Goal: Contribute content

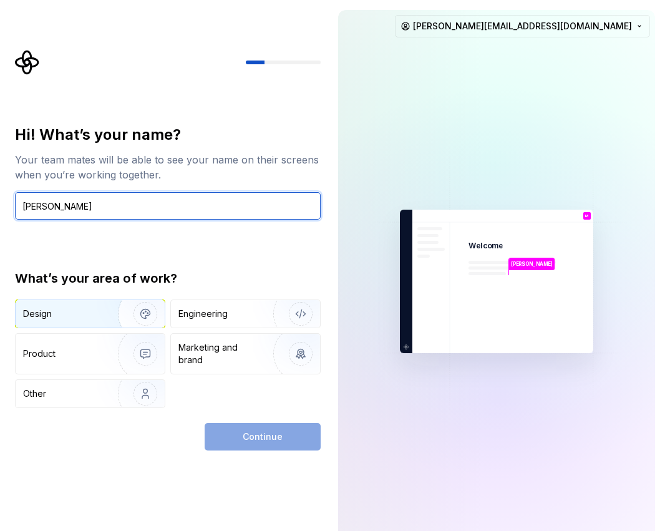
type input "[PERSON_NAME]"
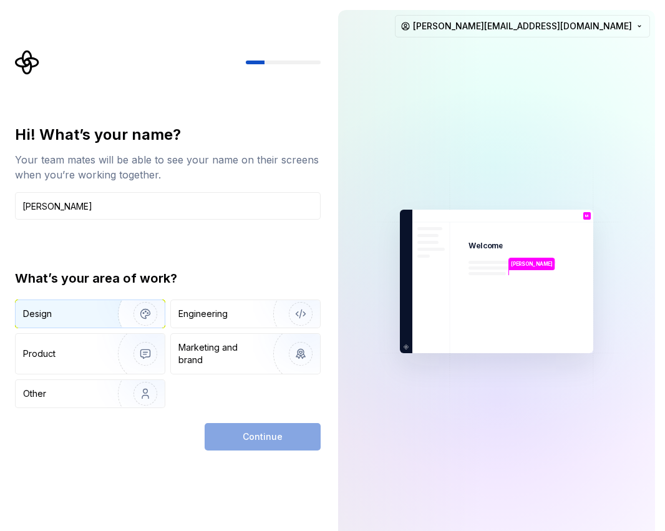
click at [69, 311] on div "Design" at bounding box center [62, 313] width 79 height 12
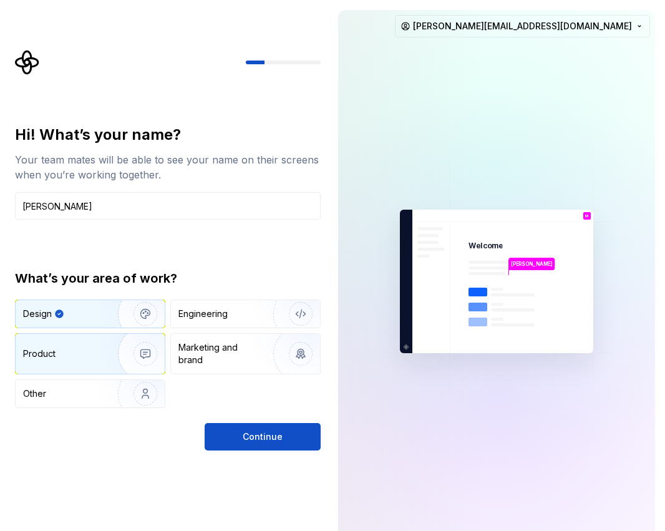
click at [66, 340] on div "Product" at bounding box center [90, 354] width 149 height 40
click at [84, 301] on div "Design" at bounding box center [90, 313] width 149 height 27
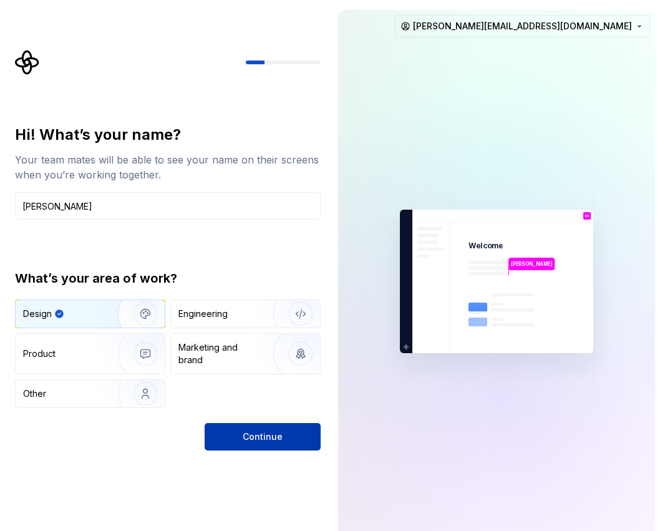
click at [267, 439] on span "Continue" at bounding box center [263, 436] width 40 height 12
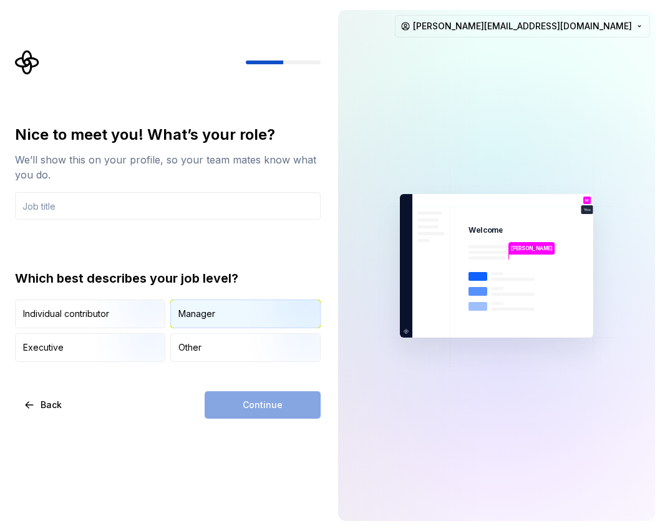
click at [191, 311] on div "Manager" at bounding box center [196, 313] width 37 height 12
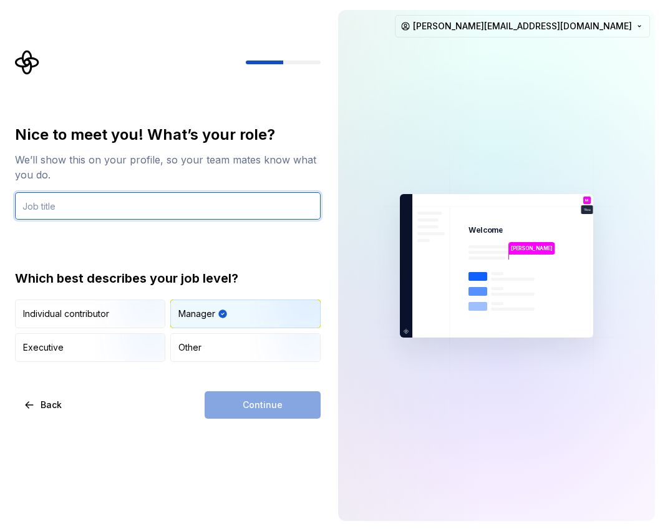
click at [78, 203] on input "text" at bounding box center [168, 205] width 306 height 27
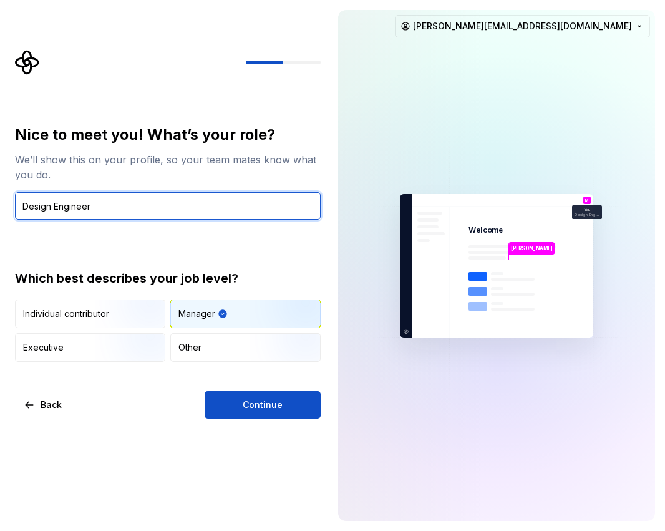
type input "Design Engineer"
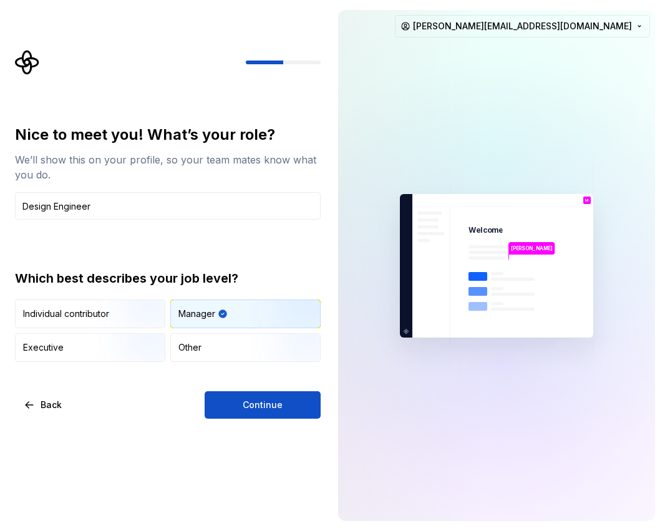
click at [91, 263] on div "Nice to meet you! What’s your role? We’ll show this on your profile, so your te…" at bounding box center [168, 243] width 306 height 237
click at [240, 408] on button "Continue" at bounding box center [263, 404] width 116 height 27
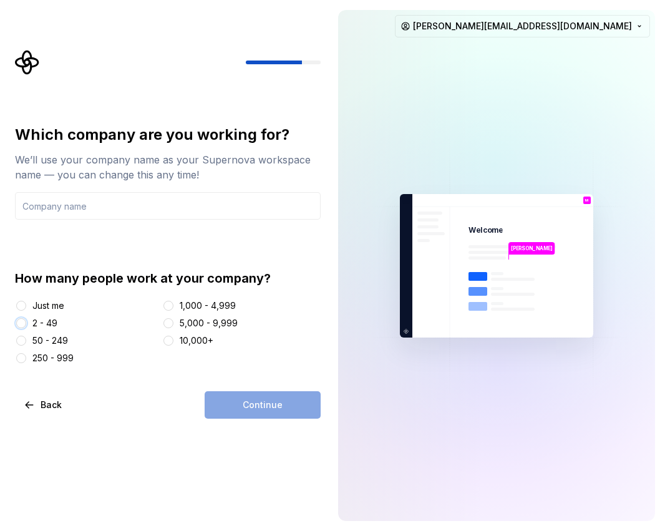
click at [17, 320] on button "2 - 49" at bounding box center [21, 323] width 10 height 10
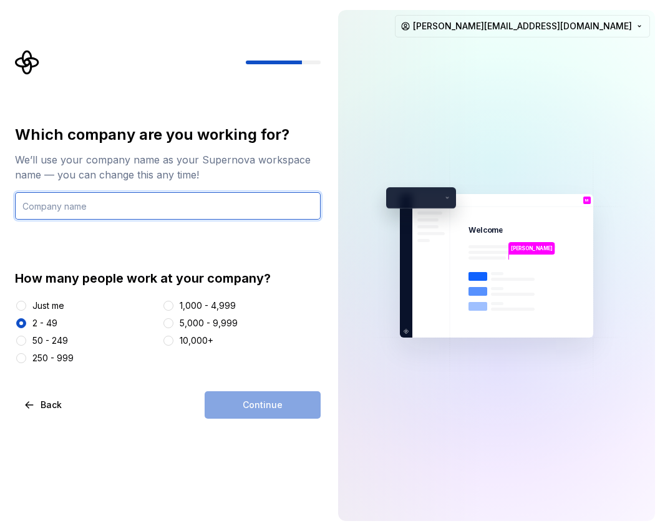
click at [79, 205] on input "text" at bounding box center [168, 205] width 306 height 27
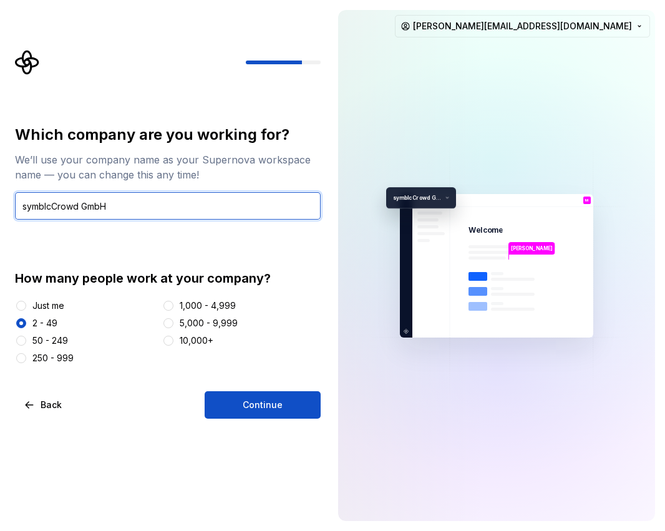
click at [49, 201] on input "symblcCrowd GmbH" at bounding box center [168, 205] width 306 height 27
click at [130, 203] on input "symblCrowd GmbH" at bounding box center [168, 205] width 306 height 27
type input "symblCrowd GmbH"
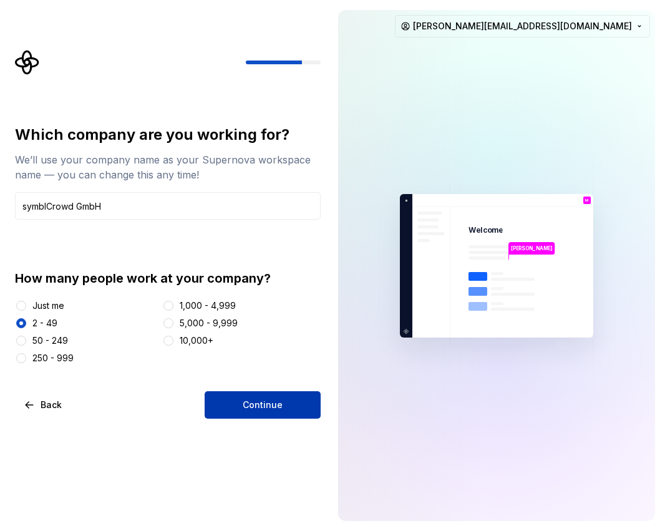
click at [266, 398] on button "Continue" at bounding box center [263, 404] width 116 height 27
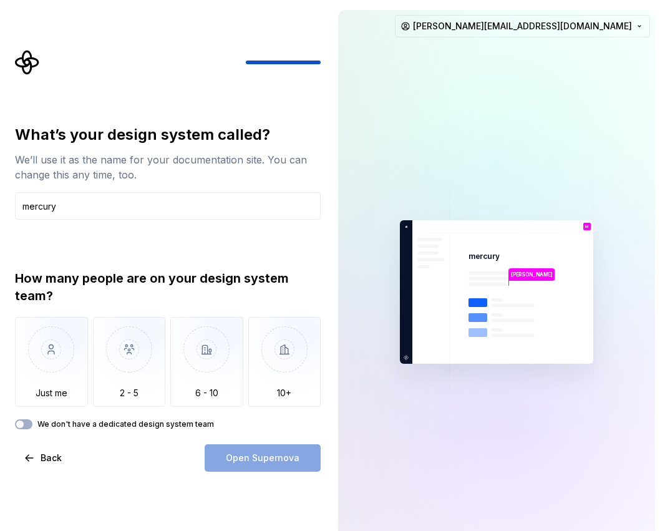
drag, startPoint x: 31, startPoint y: 209, endPoint x: -36, endPoint y: 205, distance: 66.2
click at [0, 205] on html "What’s your design system called? We’ll use it as the name for your documentati…" at bounding box center [332, 265] width 665 height 531
type input "Mercury"
click at [70, 227] on div "What’s your design system called? We’ll use it as the name for your documentati…" at bounding box center [168, 277] width 306 height 304
click at [64, 339] on img "button" at bounding box center [51, 359] width 73 height 84
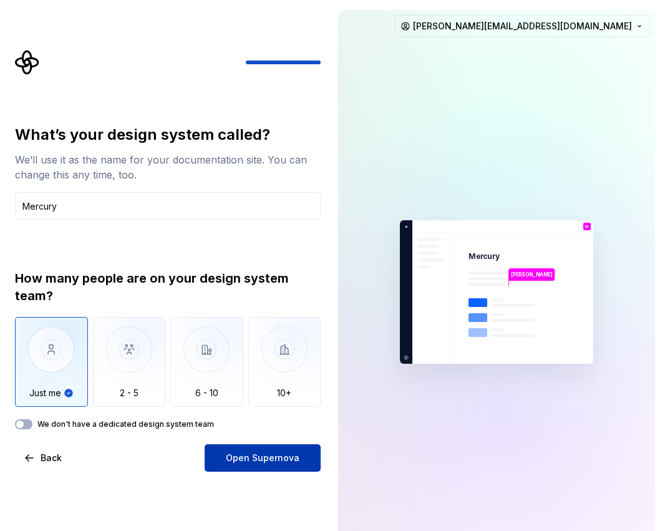
click at [274, 461] on span "Open Supernova" at bounding box center [263, 457] width 74 height 12
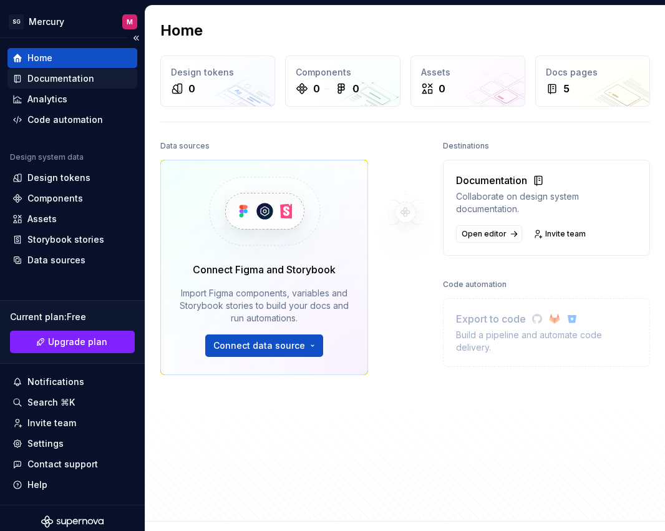
click at [75, 79] on div "Documentation" at bounding box center [60, 78] width 67 height 12
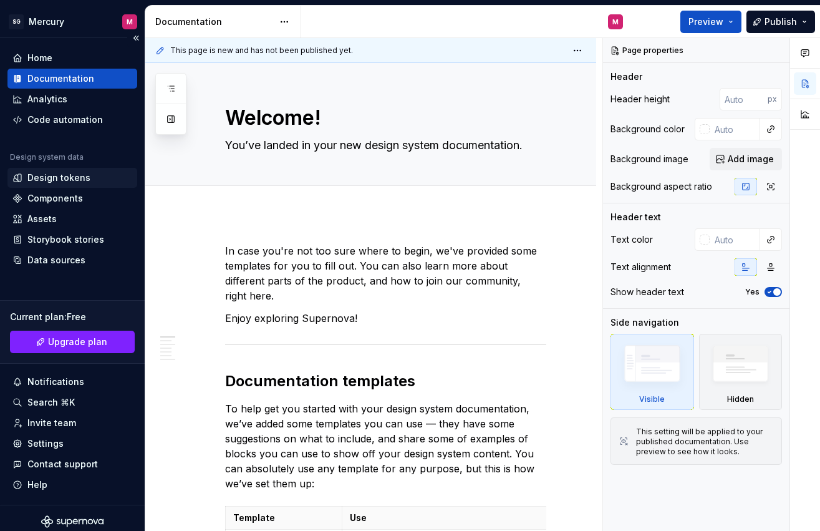
click at [46, 180] on div "Design tokens" at bounding box center [58, 177] width 63 height 12
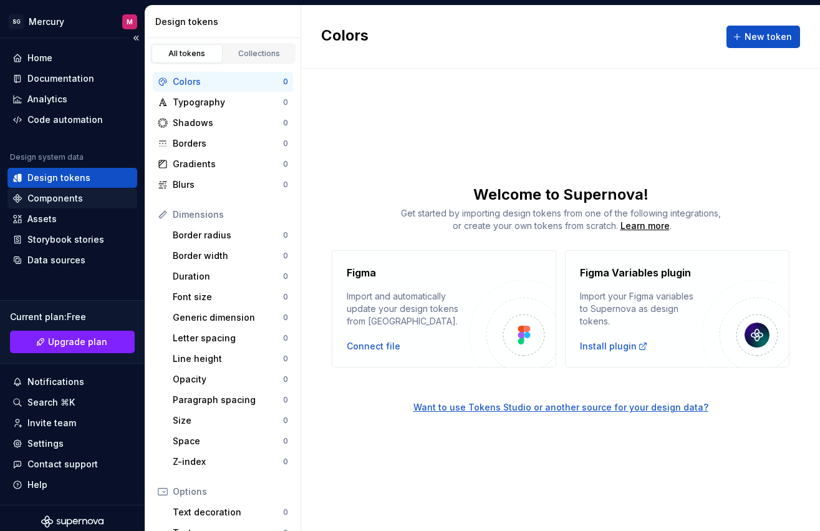
click at [47, 198] on div "Components" at bounding box center [54, 198] width 55 height 12
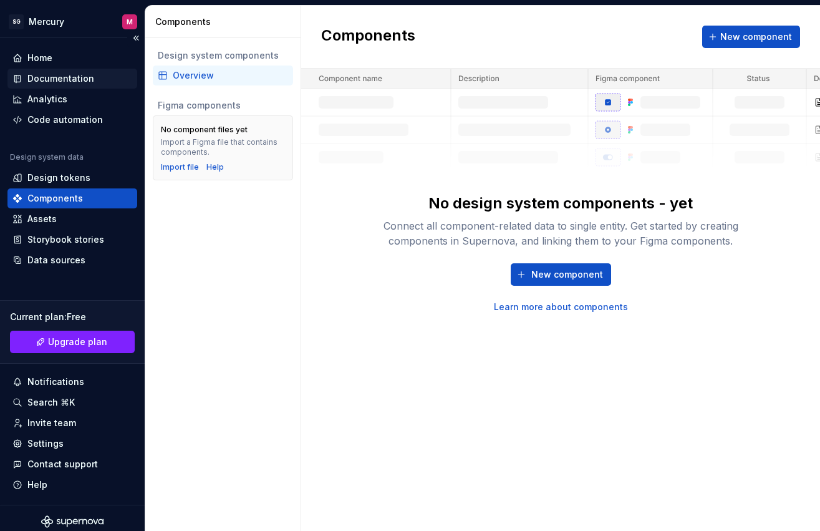
click at [61, 75] on div "Documentation" at bounding box center [60, 78] width 67 height 12
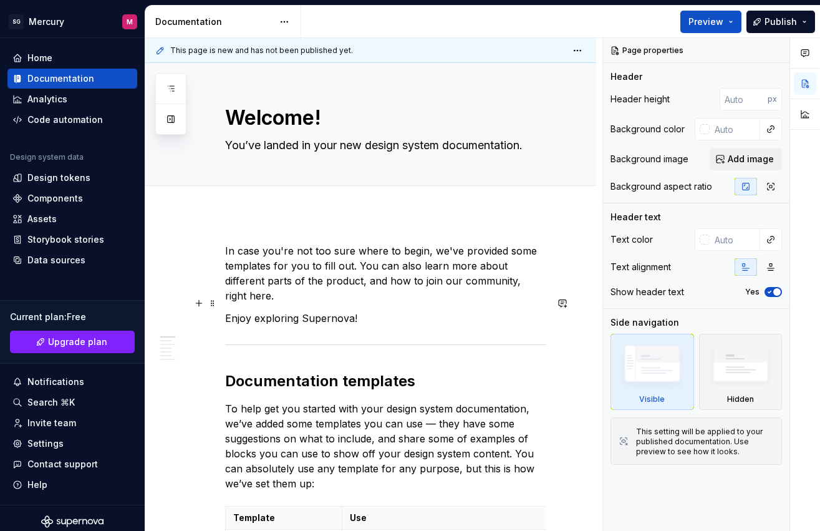
type textarea "*"
